Goal: Task Accomplishment & Management: Manage account settings

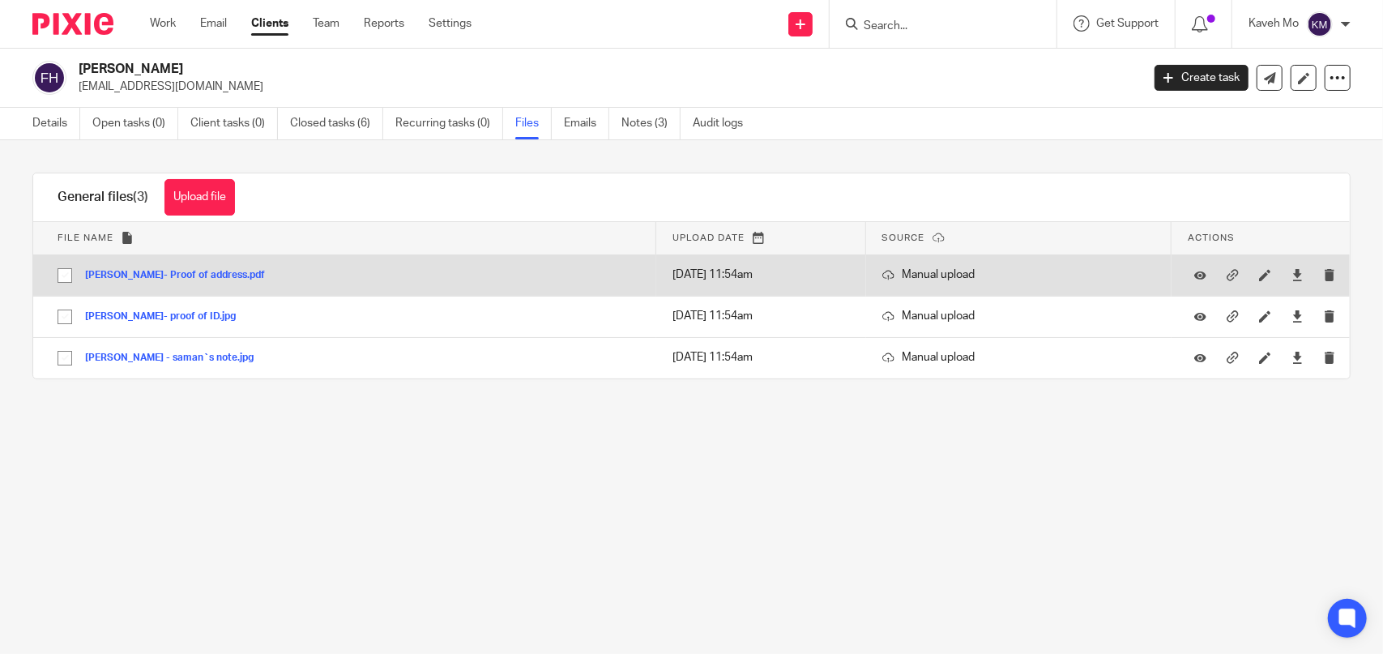
click at [270, 284] on td "Fatemeh Heydarinozari- Proof of address.pdf Fatemeh Heydarinozari- Proof of add…" at bounding box center [344, 274] width 623 height 41
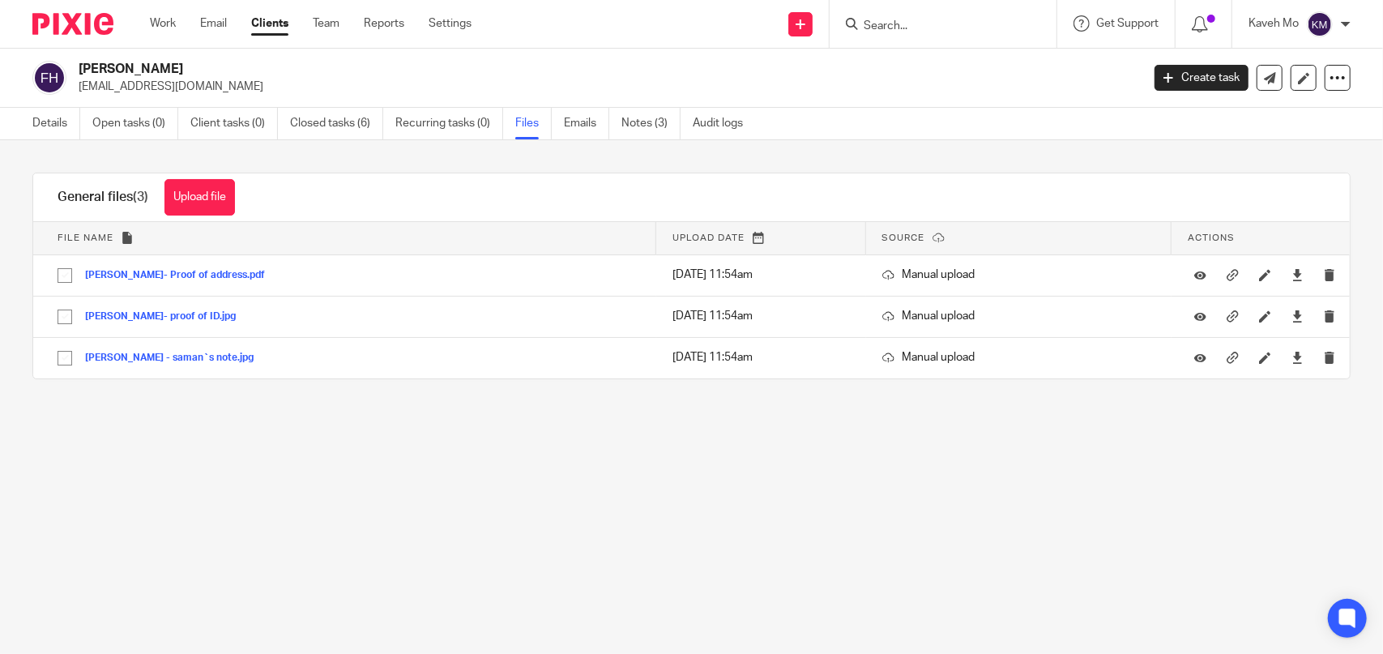
click at [987, 24] on input "Search" at bounding box center [935, 26] width 146 height 15
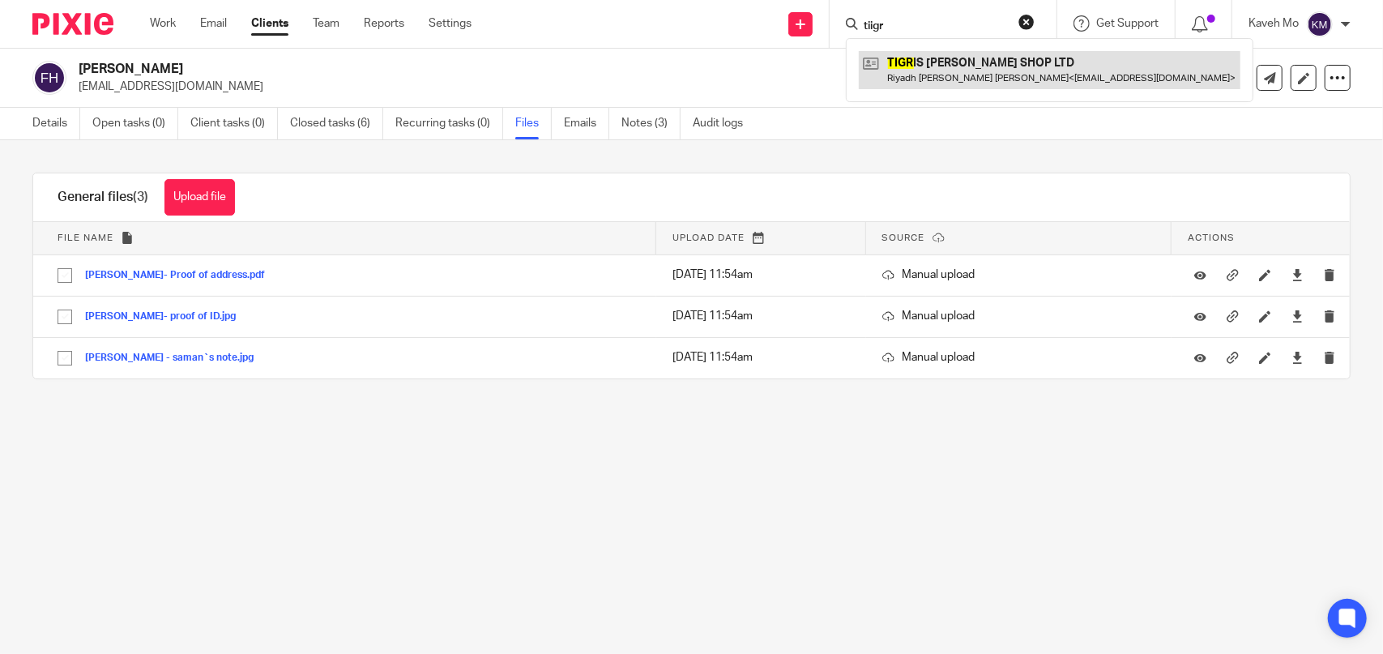
type input "tiigr"
click at [927, 75] on link at bounding box center [1050, 69] width 382 height 37
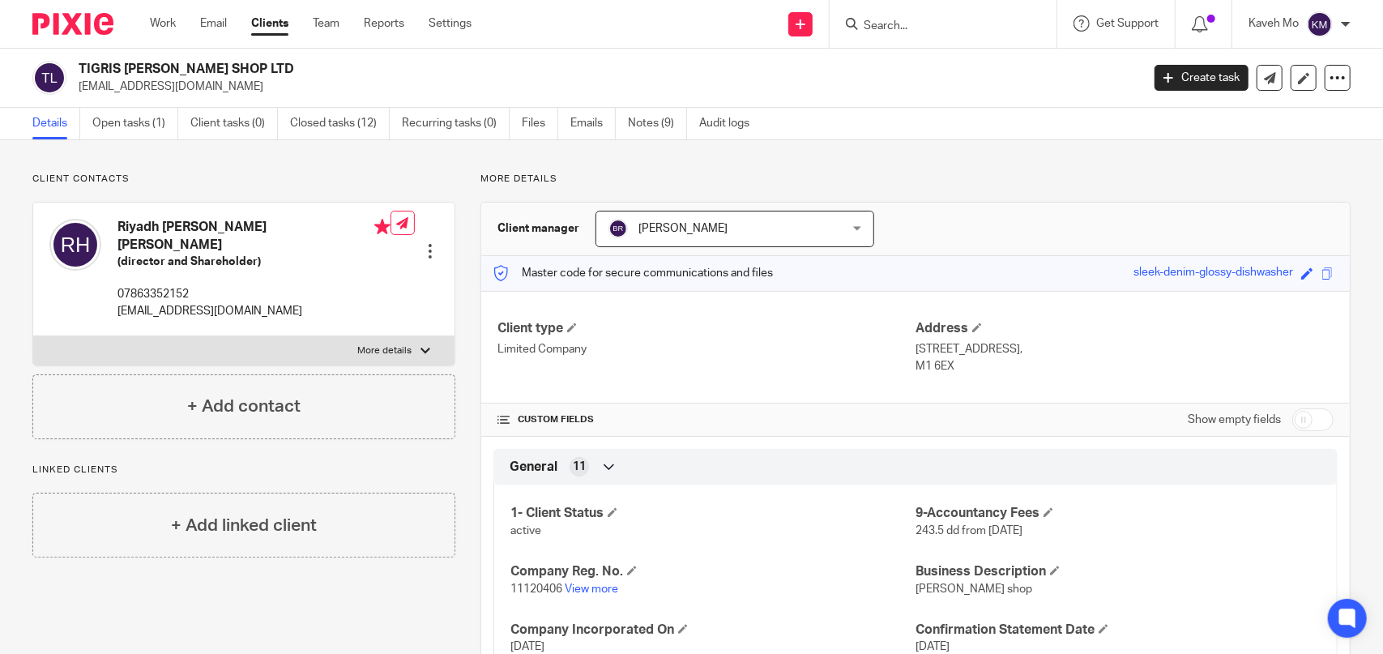
click at [374, 344] on label "More details" at bounding box center [243, 350] width 421 height 29
click at [33, 336] on input "More details" at bounding box center [32, 335] width 1 height 1
checkbox input "true"
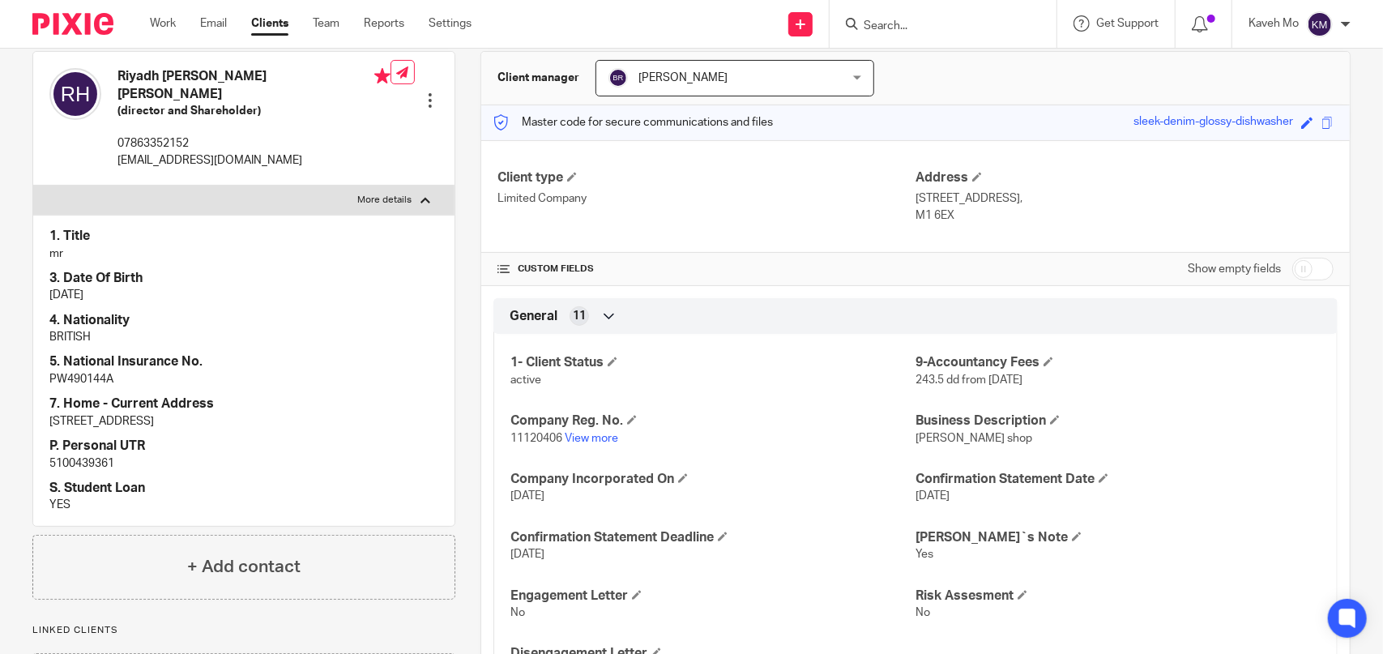
scroll to position [162, 0]
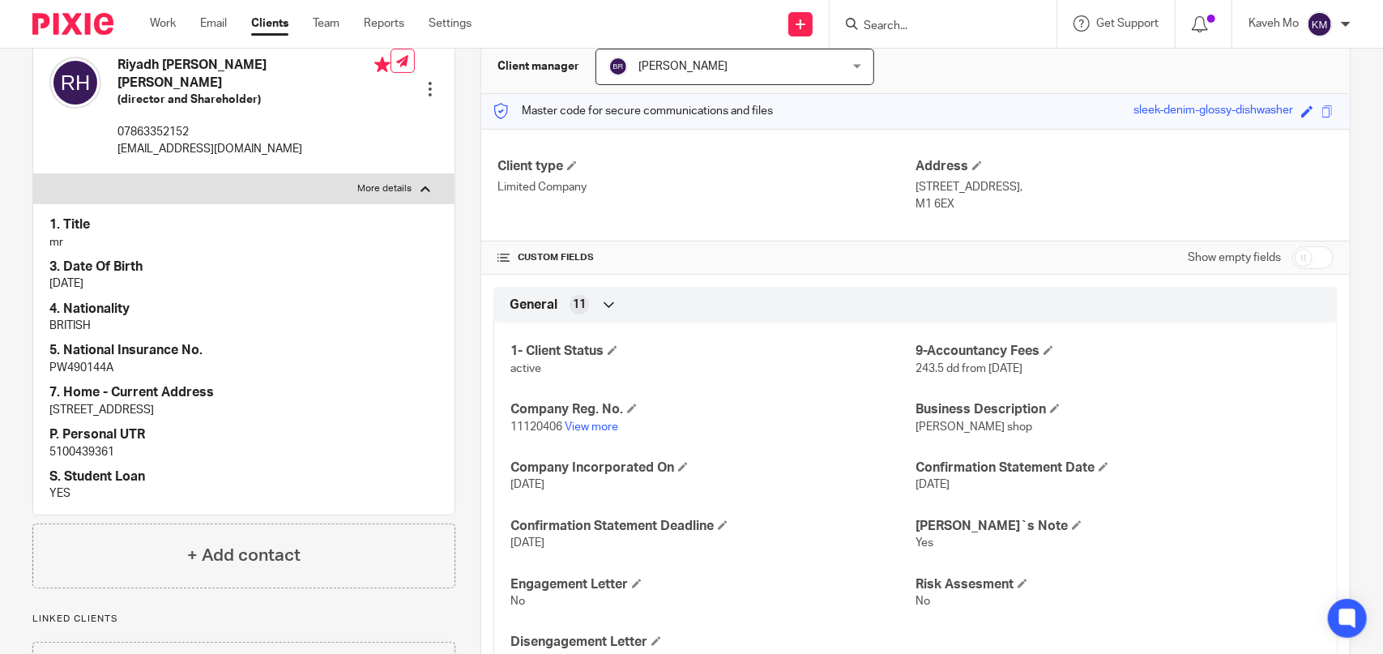
click at [94, 444] on p "5100439361" at bounding box center [243, 452] width 389 height 16
copy p "5100439361"
click at [585, 427] on link "View more" at bounding box center [591, 426] width 53 height 11
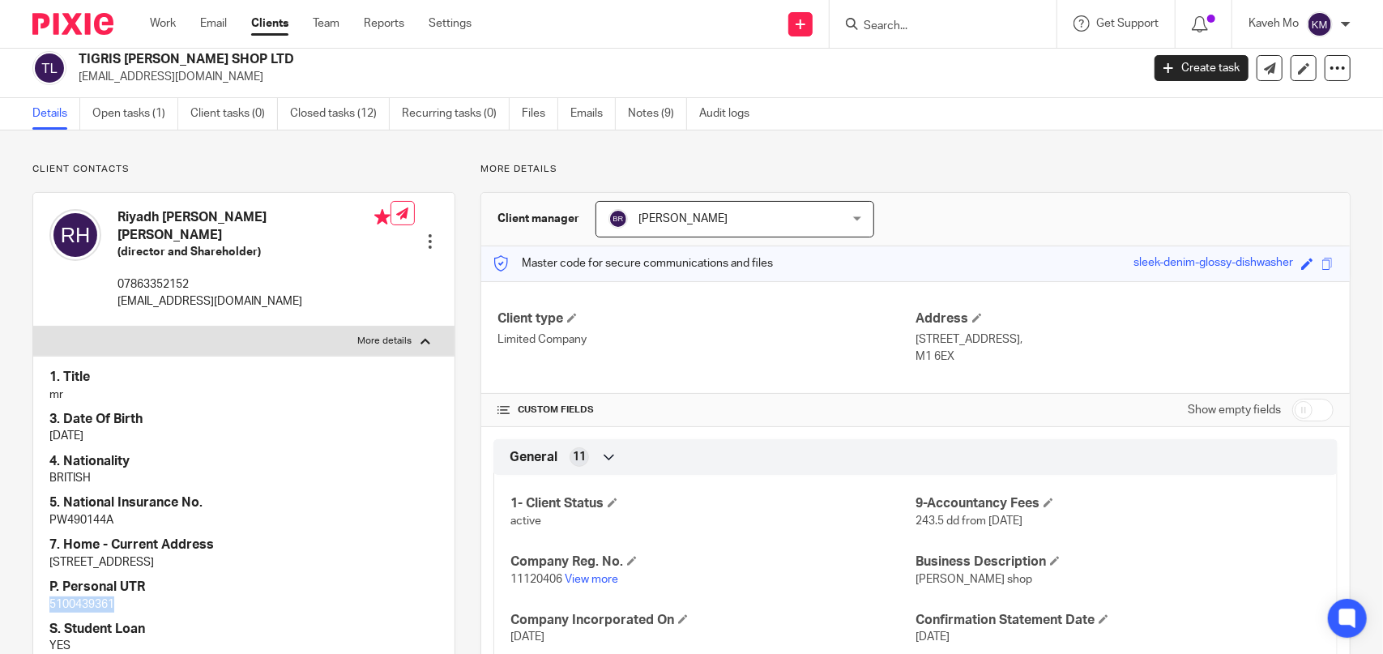
scroll to position [0, 0]
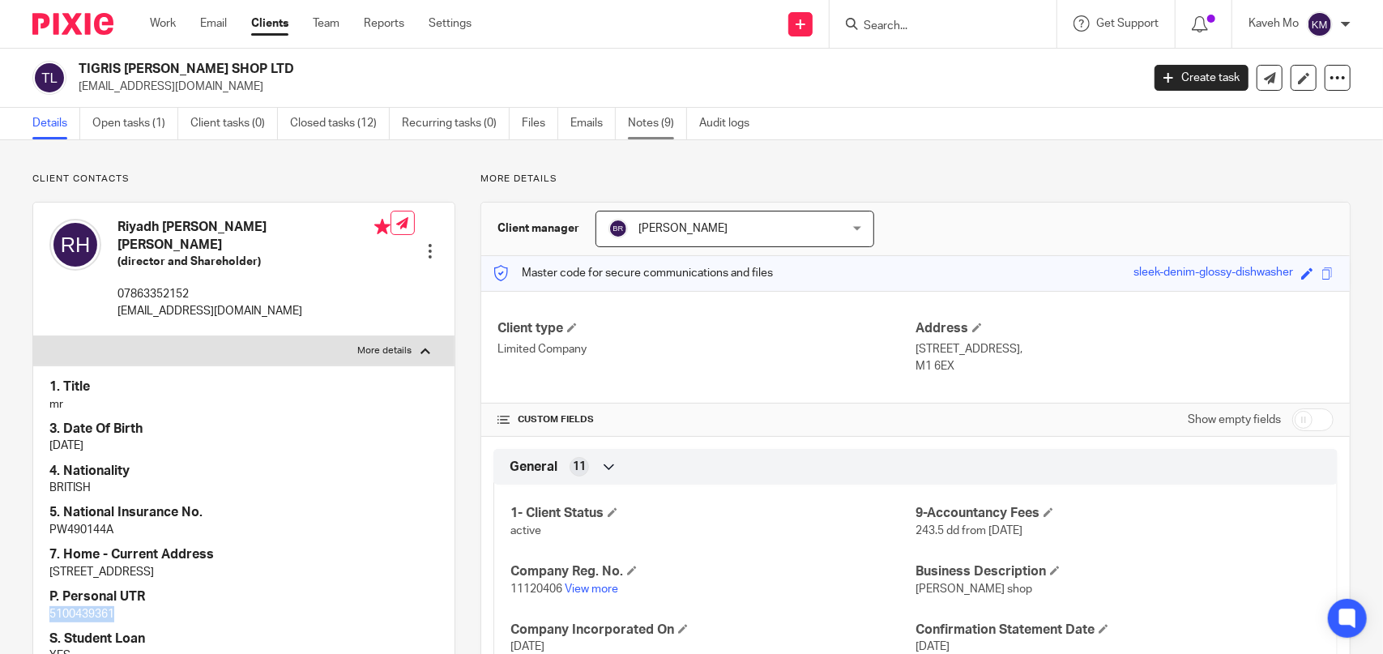
click at [649, 124] on link "Notes (9)" at bounding box center [657, 124] width 59 height 32
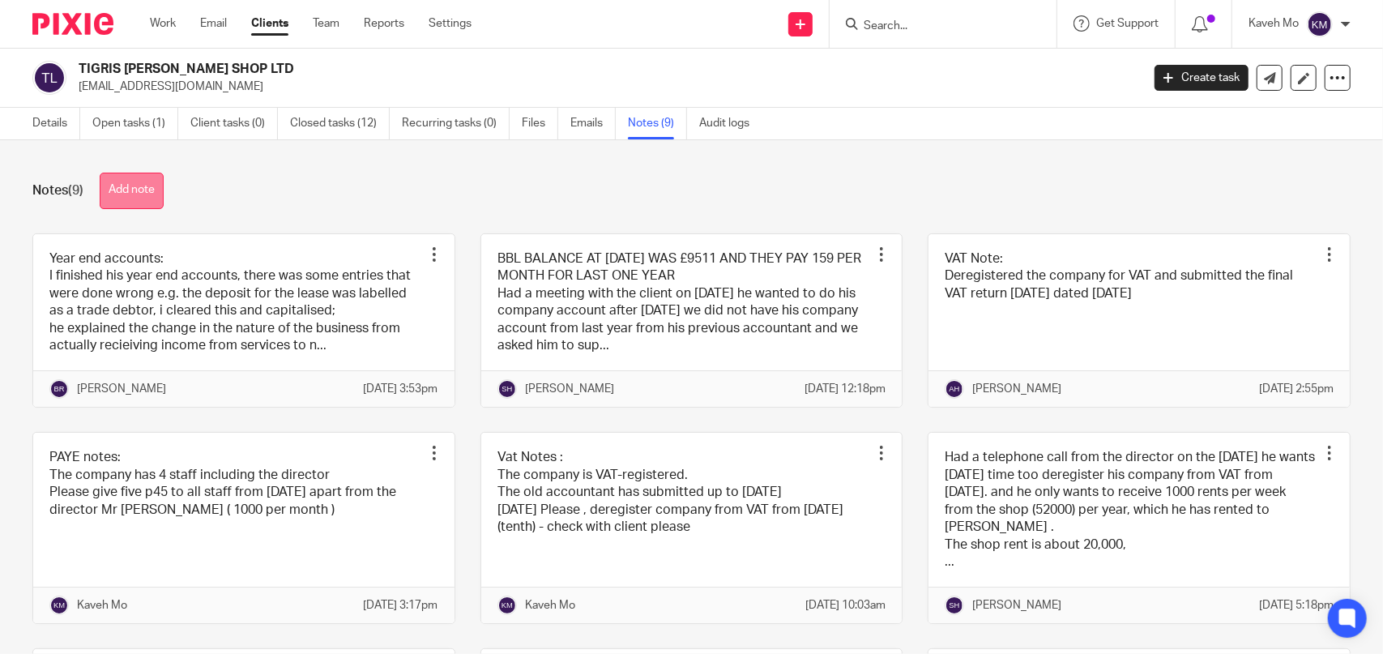
click at [139, 191] on button "Add note" at bounding box center [132, 191] width 64 height 36
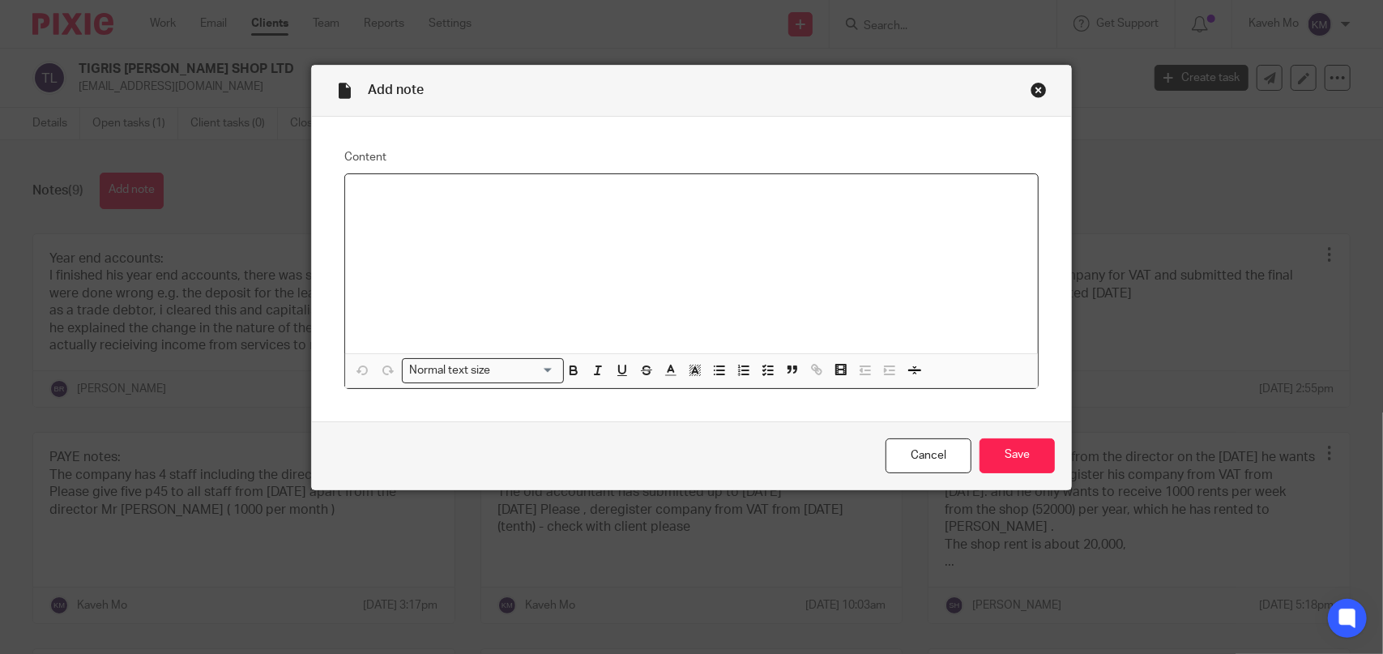
click at [371, 202] on p at bounding box center [691, 195] width 667 height 16
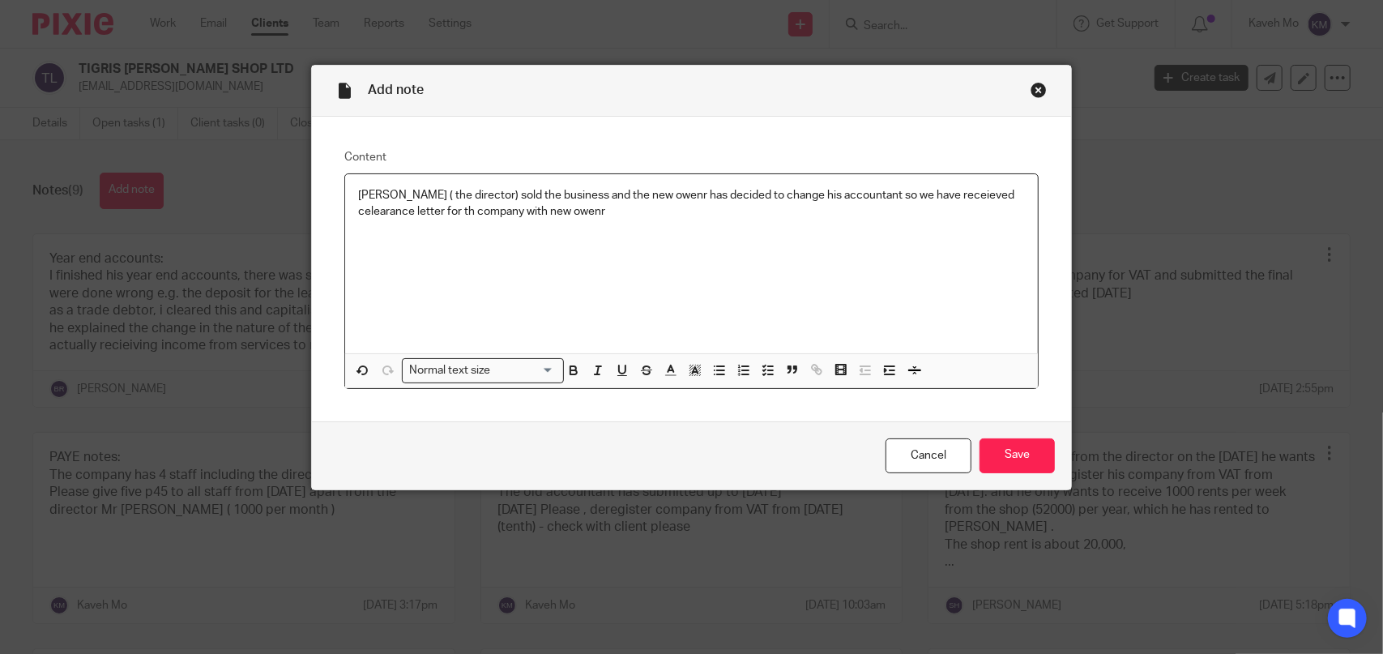
click at [596, 199] on p "Mr Hadi ( the director) sold the business and the new owenr has decided to chan…" at bounding box center [691, 203] width 667 height 33
click at [595, 220] on div "Mr Hadi ( the director) sold the business and the , new owenr has decided to ch…" at bounding box center [691, 263] width 693 height 179
click at [613, 203] on p "Mr Hadi ( the director) sold the business and the , new owenr has decided to ch…" at bounding box center [691, 203] width 667 height 33
click at [614, 207] on p "Mr Hadi ( the director) sold the business and the , new owenr has decided to ch…" at bounding box center [691, 203] width 667 height 33
click at [760, 211] on p "Mr Hadi ( the director) sold the business and the , new owenr has decided to ch…" at bounding box center [691, 203] width 667 height 33
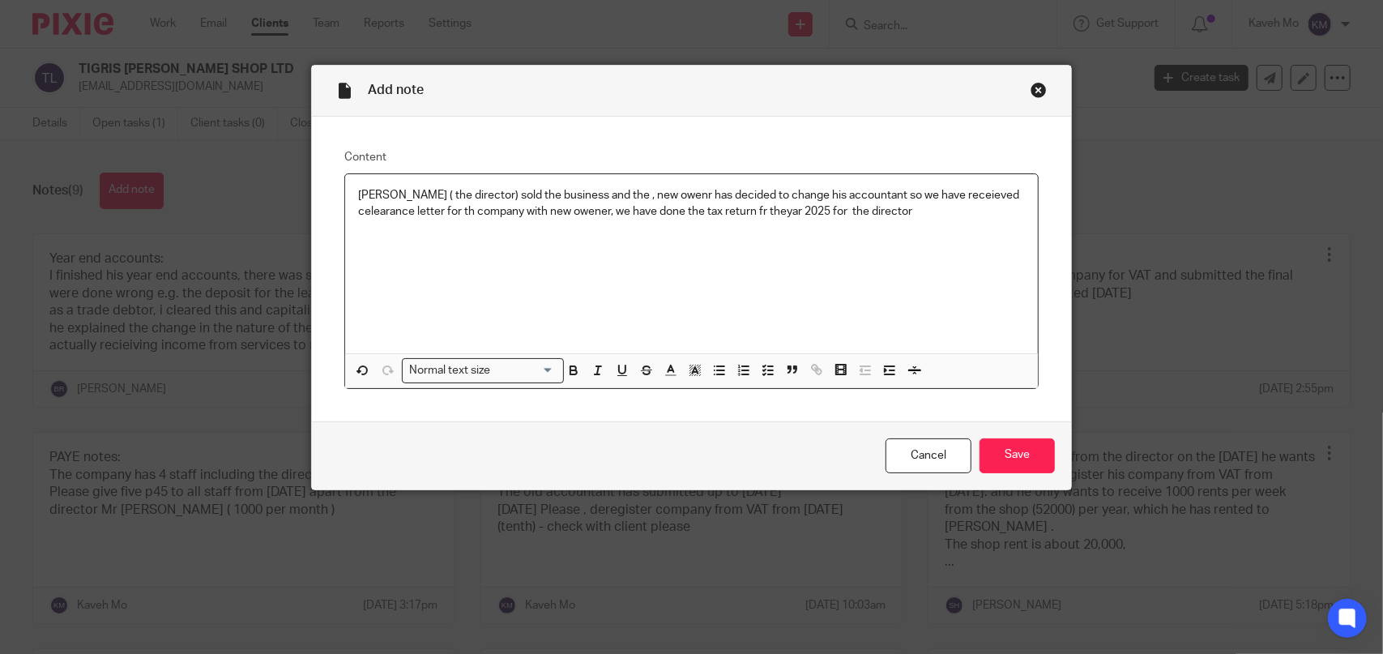
click at [934, 216] on p "Mr Hadi ( the director) sold the business and the , new owenr has decided to ch…" at bounding box center [691, 203] width 667 height 33
click at [652, 224] on p "Mr Hadi ( the director) sold the business and the , new owenr has decided to ch…" at bounding box center [691, 211] width 667 height 49
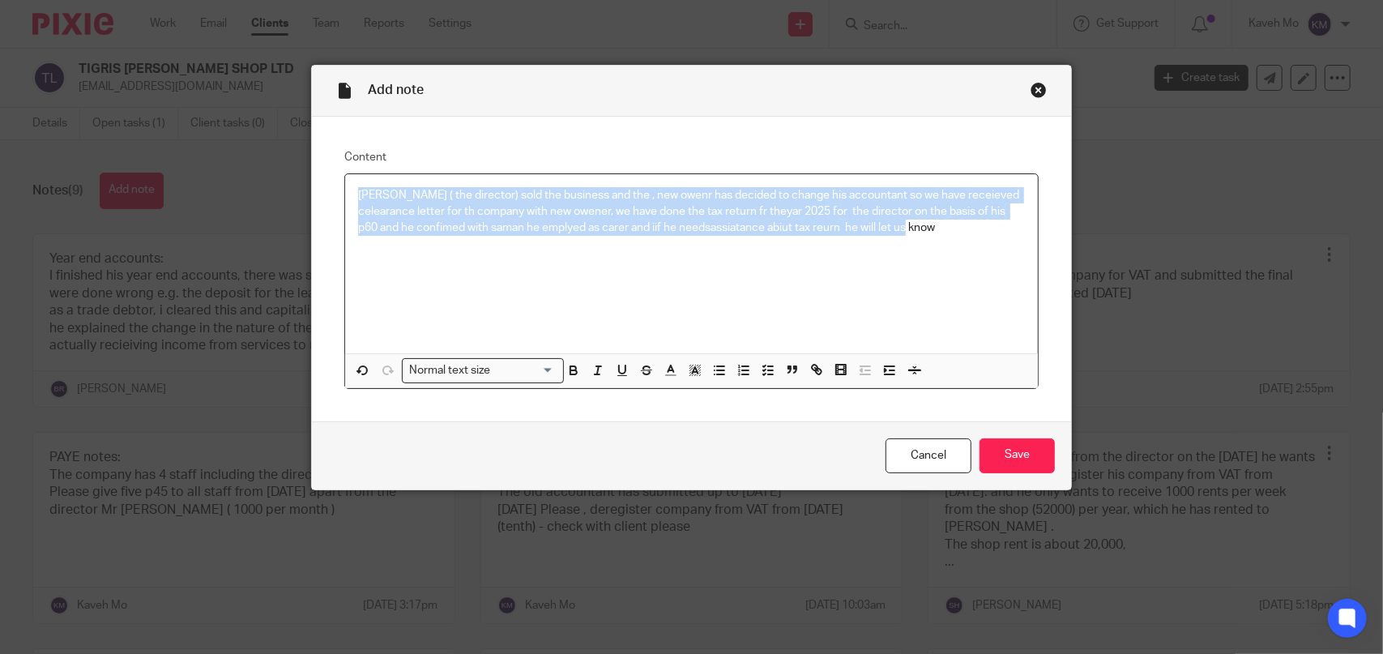
drag, startPoint x: 946, startPoint y: 223, endPoint x: 327, endPoint y: 178, distance: 619.9
click at [327, 178] on div "Content Mr Hadi ( the director) sold the business and the , new owenr has decid…" at bounding box center [691, 269] width 759 height 305
copy p "Mr Hadi ( the director) sold the business and the , new owenr has decided to ch…"
click at [857, 267] on div "Mr Hadi ( the director) sold the business and the , new owenr has decided to ch…" at bounding box center [691, 263] width 693 height 179
drag, startPoint x: 939, startPoint y: 236, endPoint x: 263, endPoint y: 162, distance: 680.7
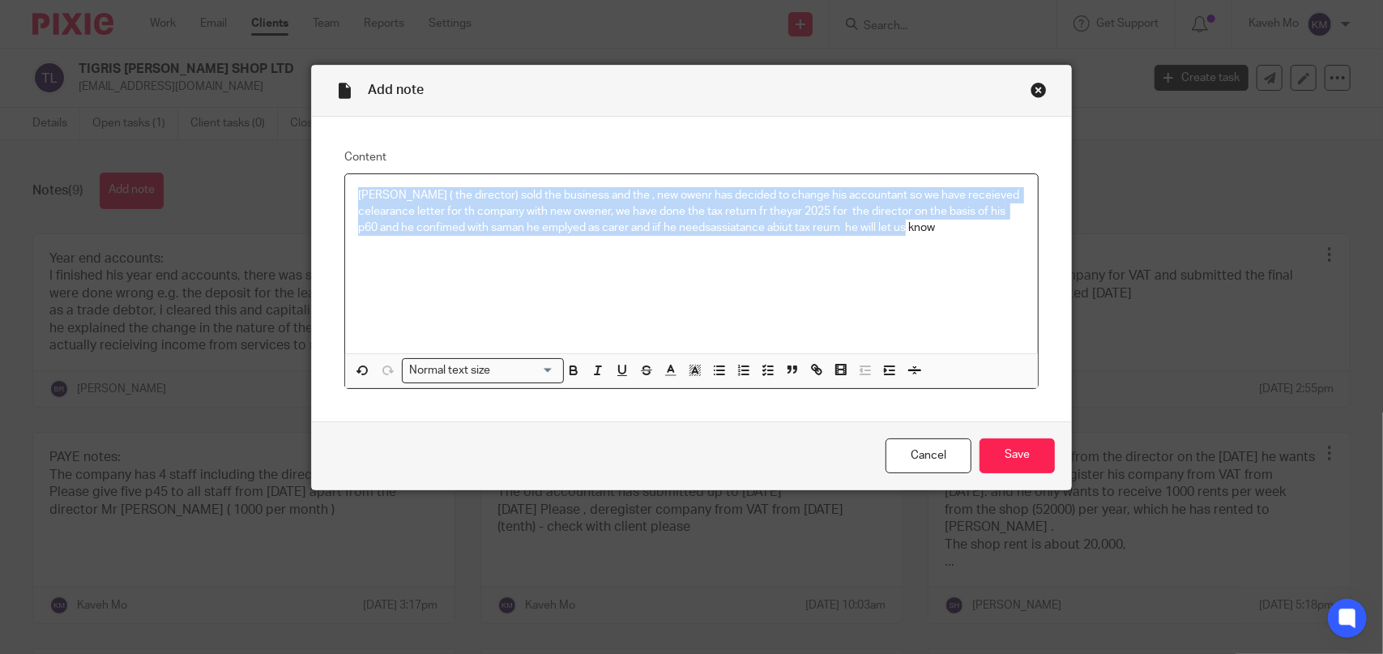
click at [263, 162] on div "Add note Content Mr Hadi ( the director) sold the business and the , new owenr …" at bounding box center [691, 327] width 1383 height 654
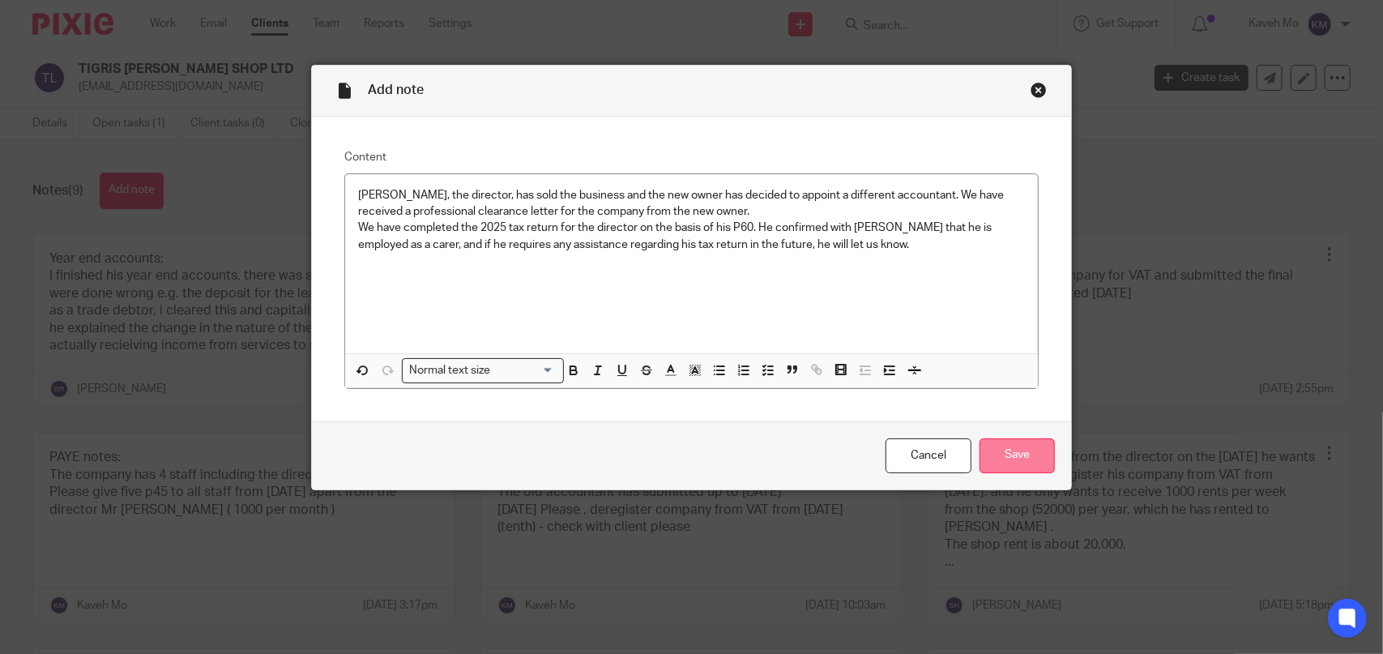
click at [1006, 464] on input "Save" at bounding box center [1017, 455] width 75 height 35
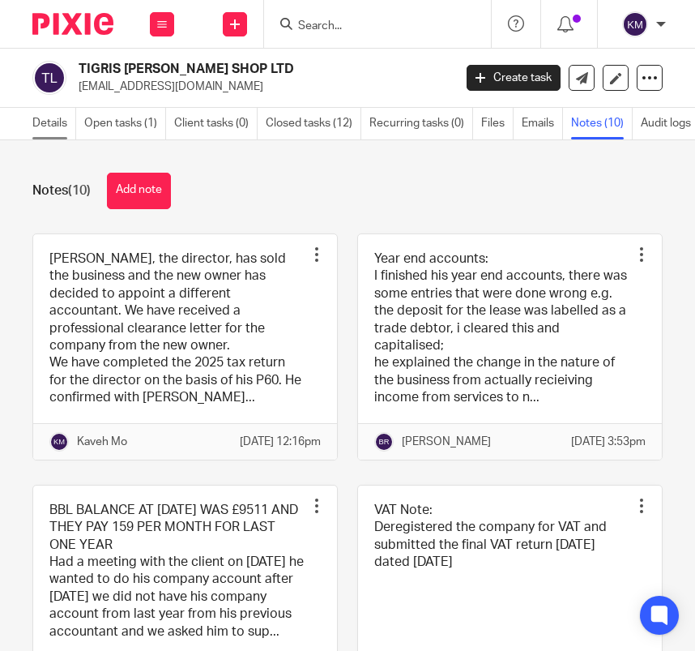
click at [55, 121] on link "Details" at bounding box center [54, 124] width 44 height 32
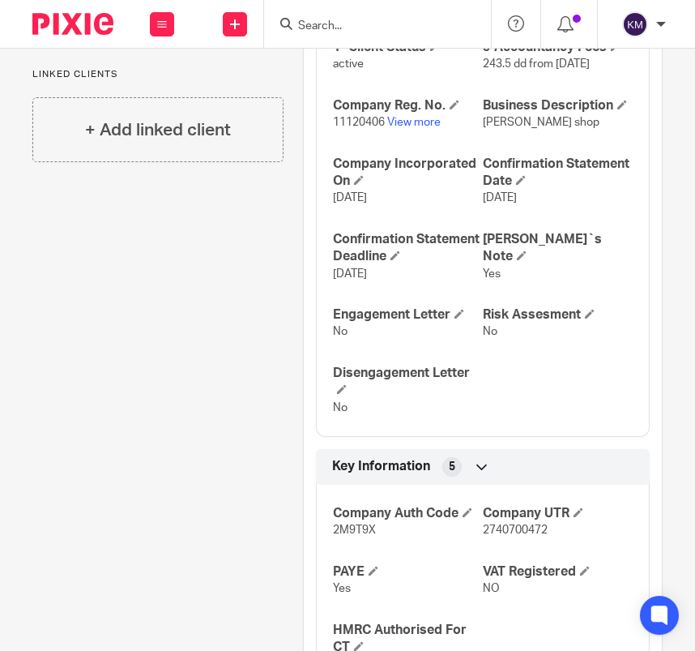
scroll to position [486, 0]
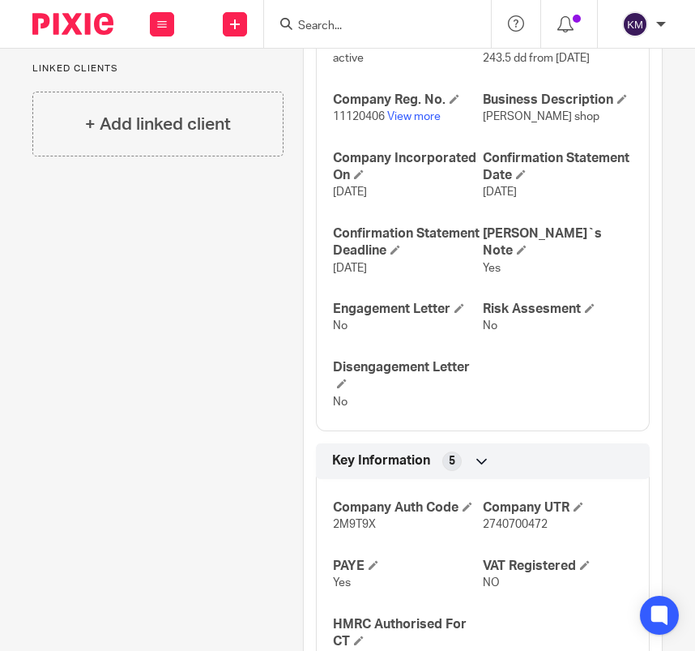
click at [504, 530] on span "2740700472" at bounding box center [515, 524] width 65 height 11
copy span "2740700472"
click at [355, 530] on span "2M9T9X" at bounding box center [354, 524] width 43 height 11
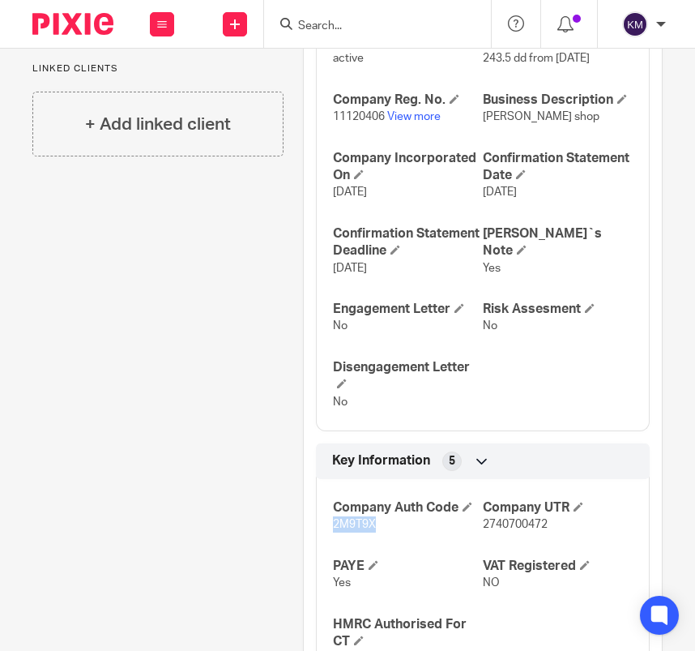
copy span "2M9T9X"
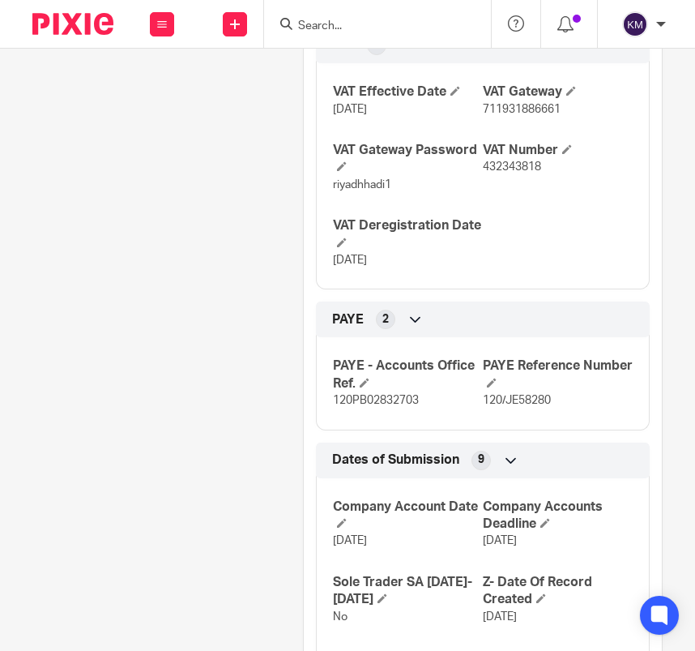
scroll to position [1481, 0]
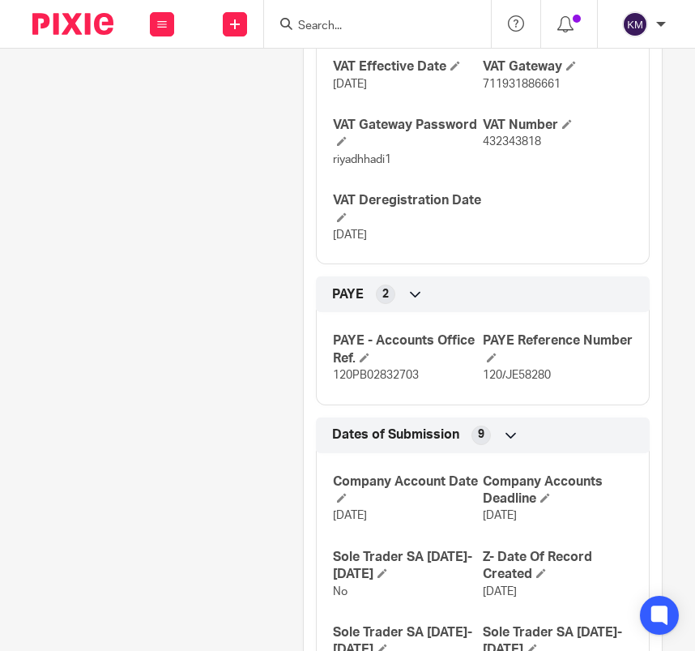
click at [392, 381] on span "120PB02832703" at bounding box center [376, 375] width 86 height 11
click at [489, 381] on span "120/JE58280" at bounding box center [517, 375] width 68 height 11
click at [500, 381] on span "120/JE58280" at bounding box center [517, 375] width 68 height 11
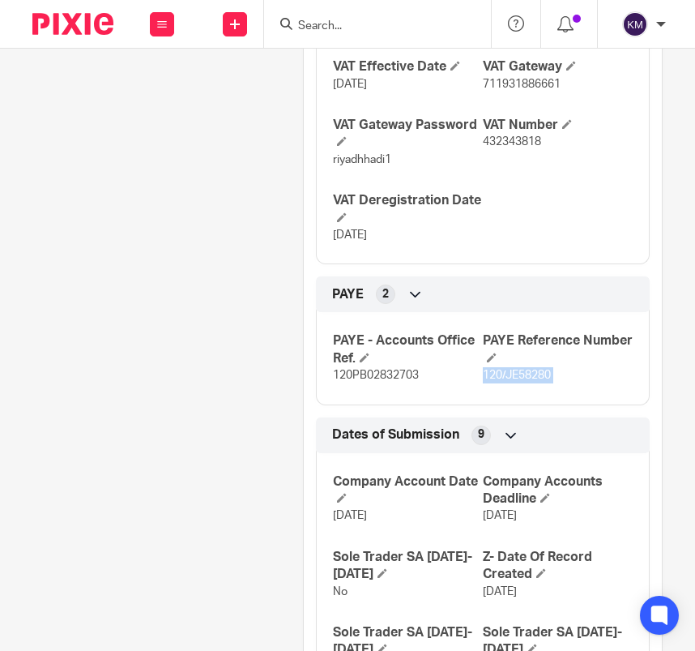
click at [500, 381] on span "120/JE58280" at bounding box center [517, 375] width 68 height 11
copy div "120/JE58280 Bookkeeping Notes 3"
click at [548, 383] on p "120/JE58280" at bounding box center [558, 375] width 150 height 16
drag, startPoint x: 475, startPoint y: 455, endPoint x: 541, endPoint y: 459, distance: 65.8
click at [541, 381] on span "120/JE58280" at bounding box center [517, 375] width 68 height 11
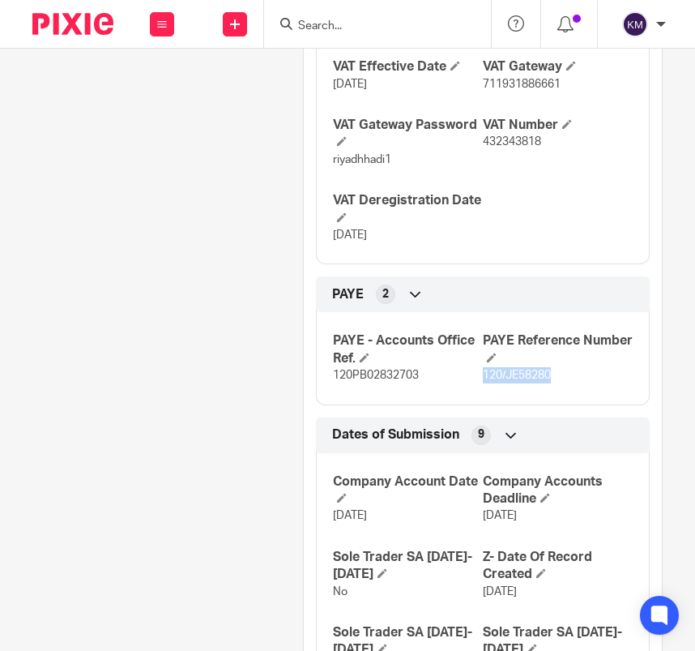
copy span "120/JE58280"
drag, startPoint x: 421, startPoint y: 458, endPoint x: 329, endPoint y: 453, distance: 92.5
click at [333, 383] on p "120PB02832703" at bounding box center [408, 375] width 150 height 16
copy span "120PB02832703"
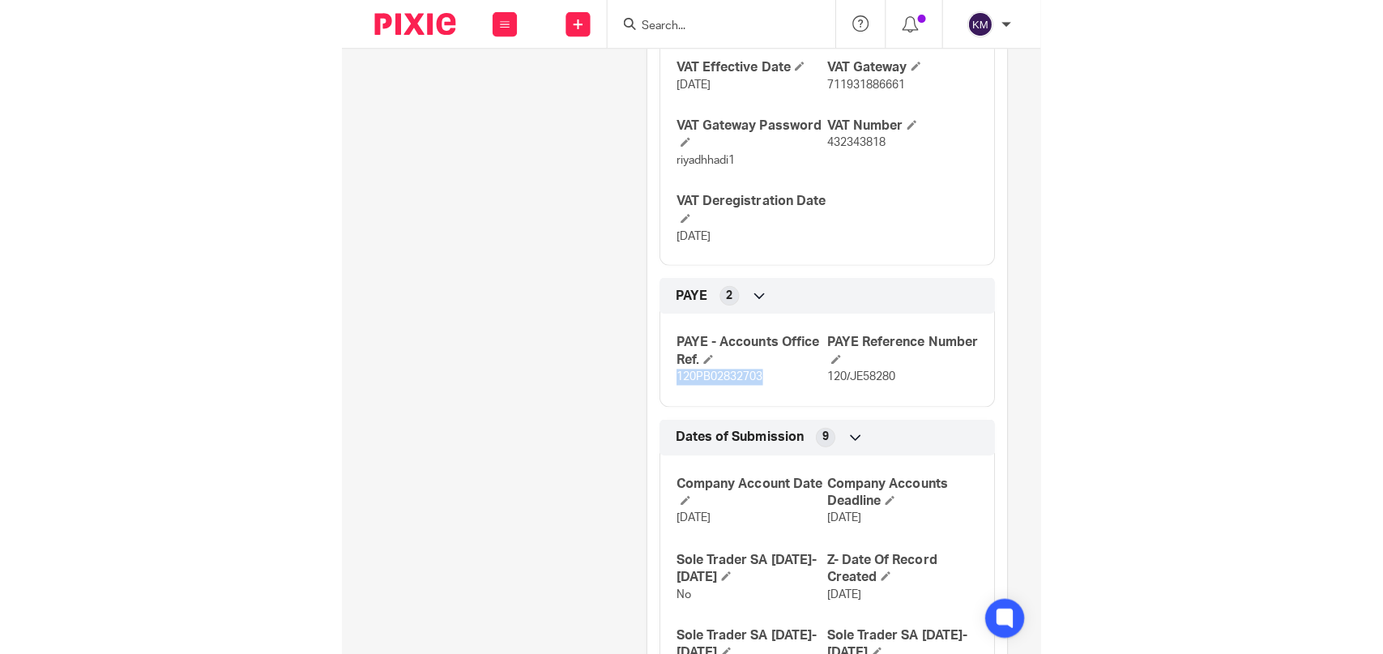
scroll to position [1238, 0]
